Goal: Information Seeking & Learning: Learn about a topic

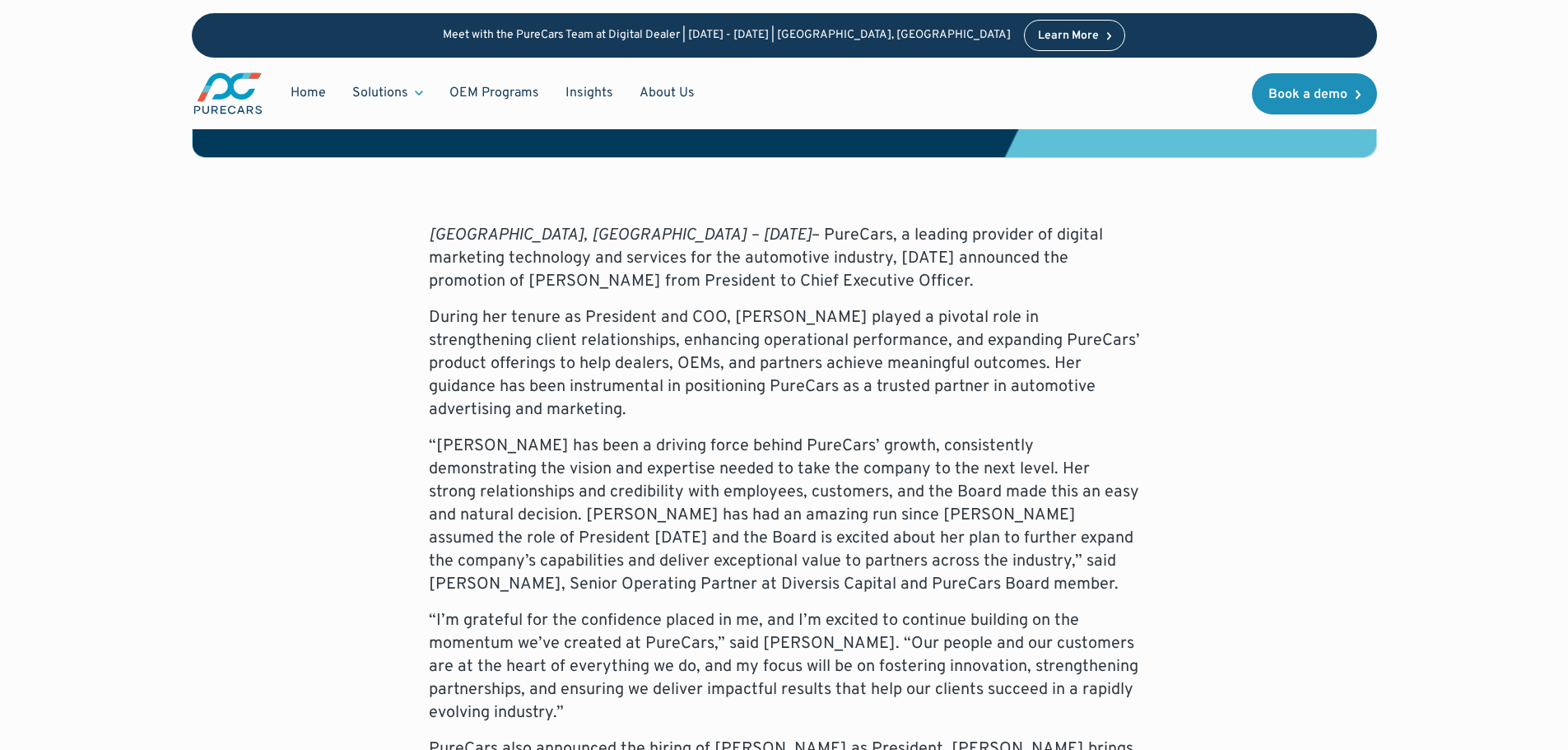
scroll to position [247, 0]
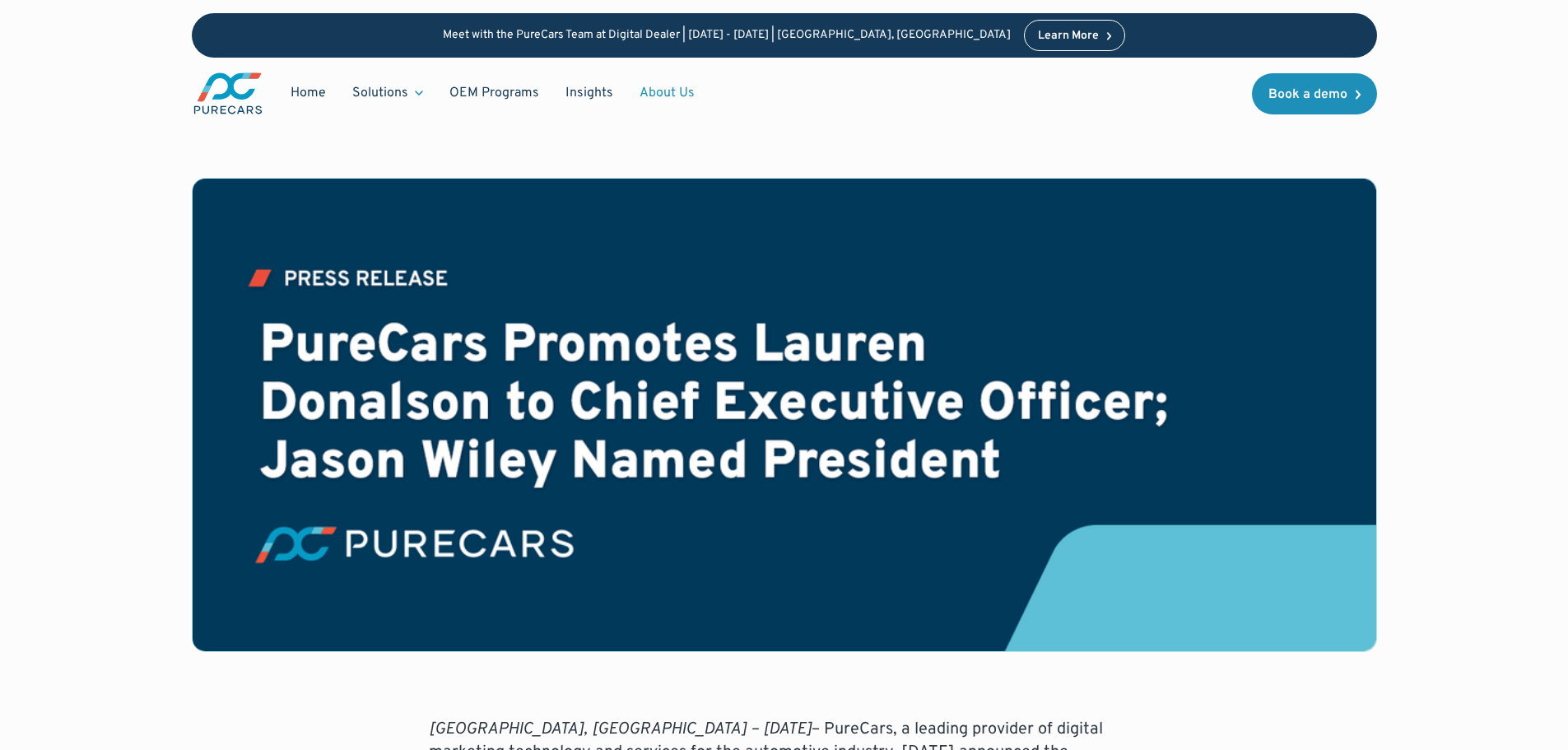
click at [659, 95] on link "About Us" at bounding box center [667, 93] width 81 height 31
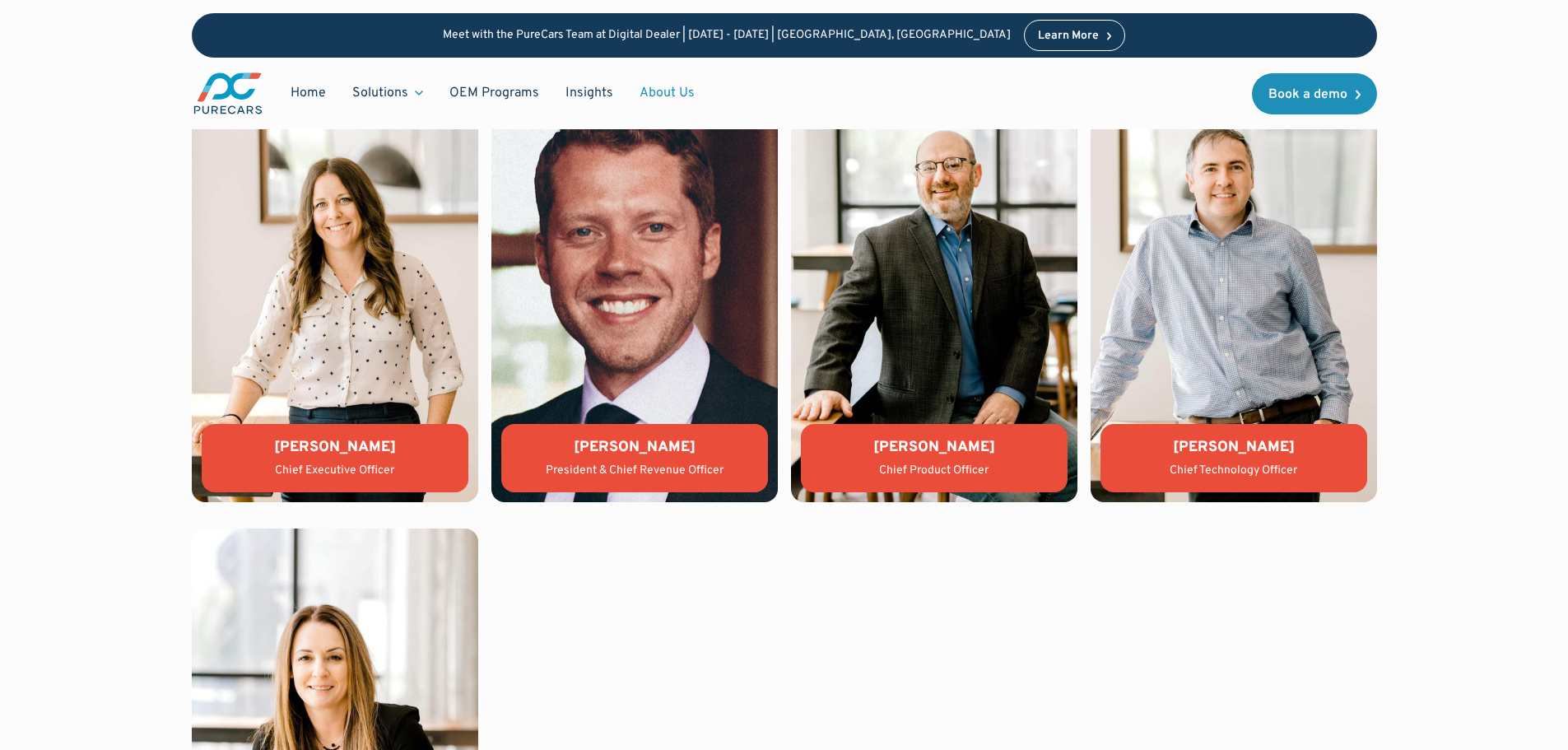
scroll to position [3624, 0]
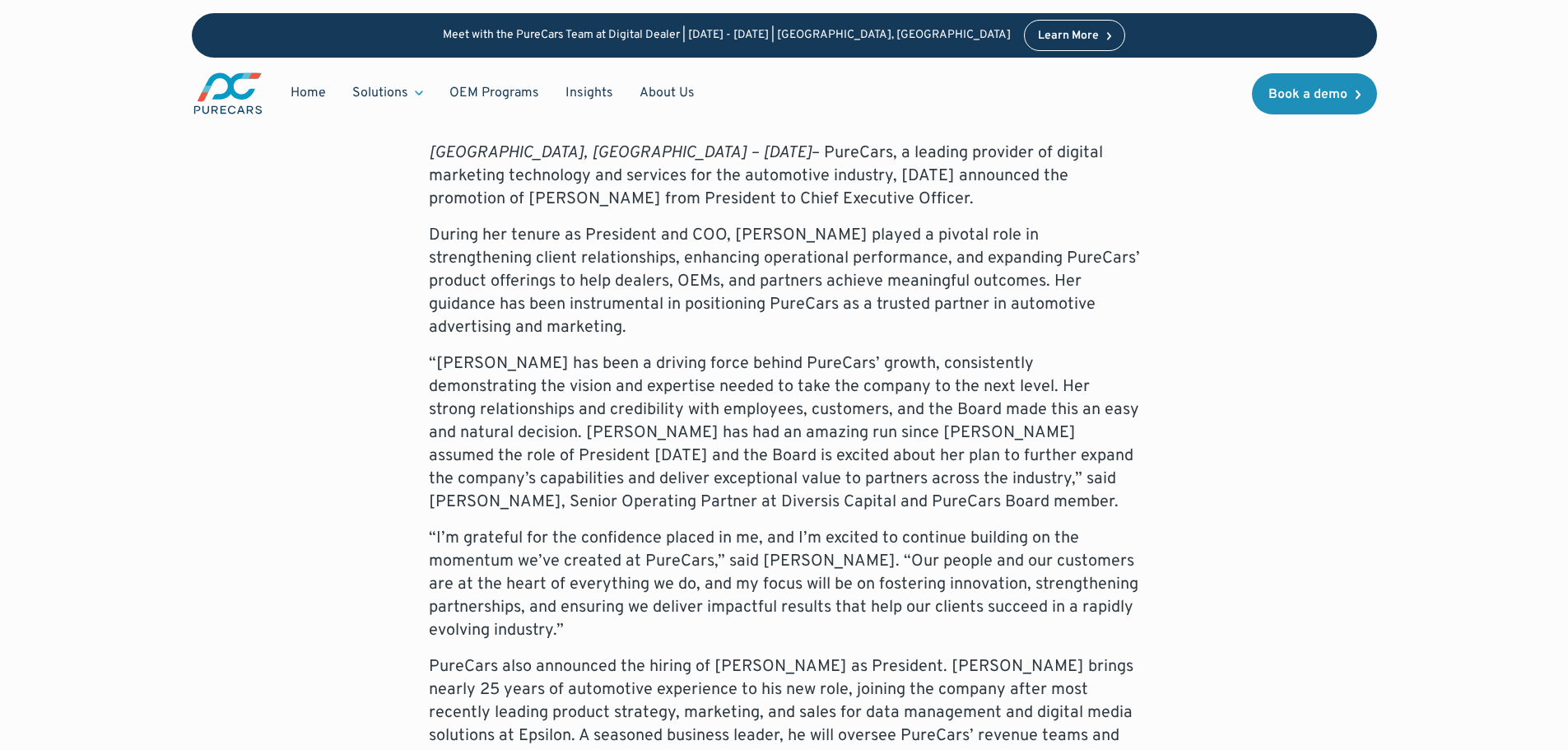
scroll to position [906, 0]
